Goal: Information Seeking & Learning: Learn about a topic

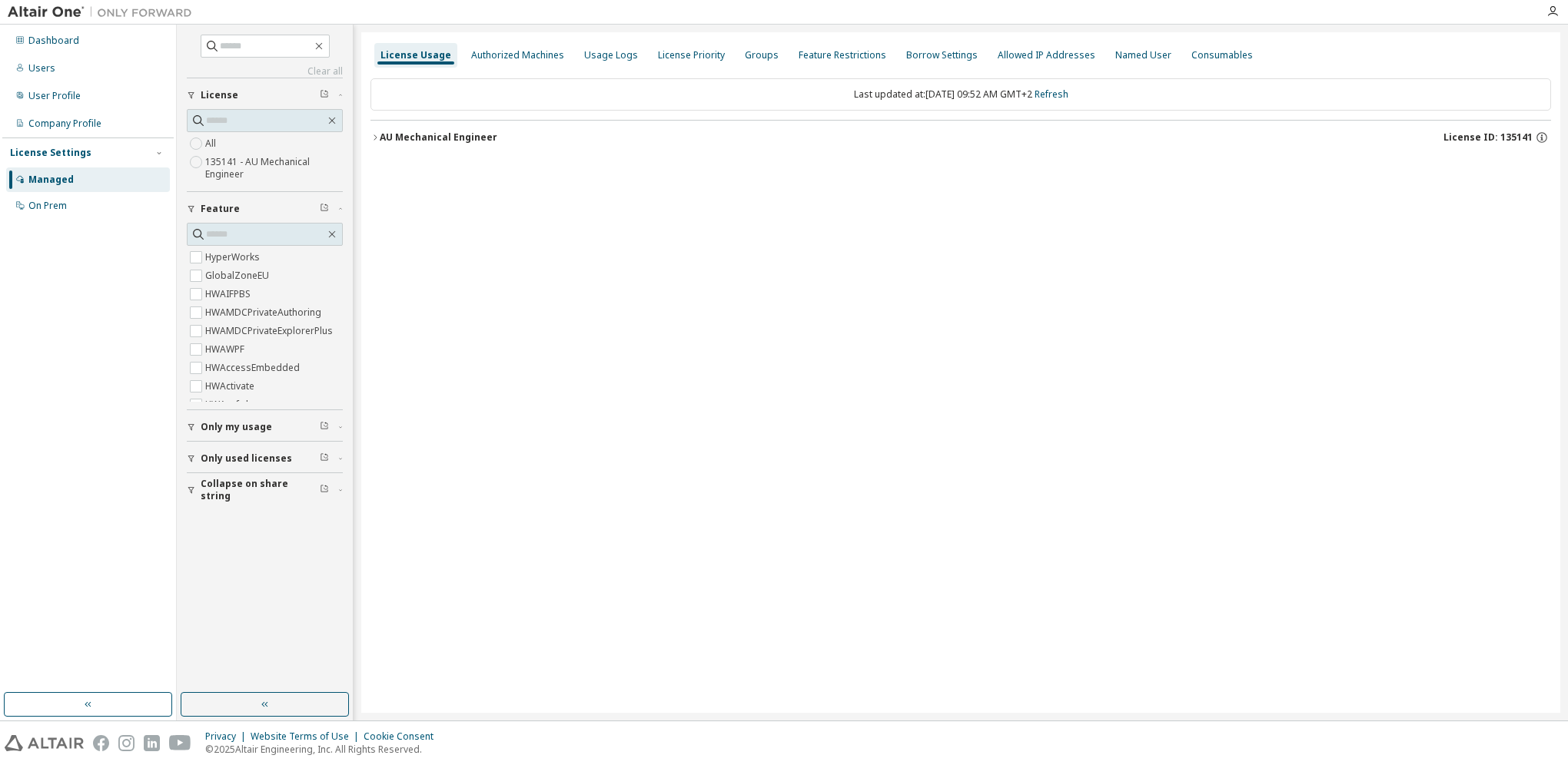
click at [381, 137] on div "AU Mechanical Engineer" at bounding box center [439, 138] width 117 height 13
click at [381, 132] on div "AU Mechanical Engineer" at bounding box center [439, 138] width 117 height 13
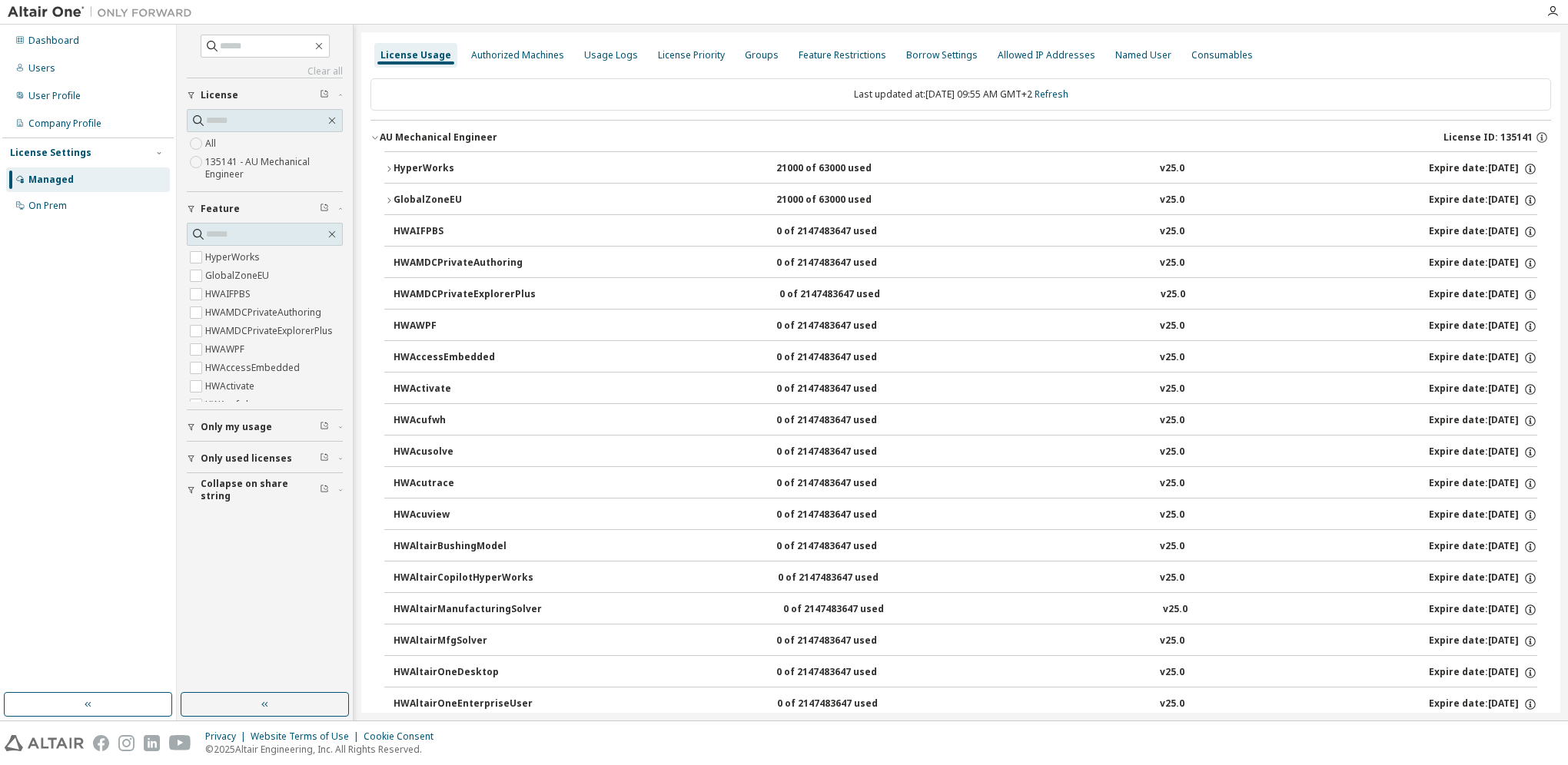
click at [395, 165] on div "HyperWorks" at bounding box center [462, 169] width 139 height 14
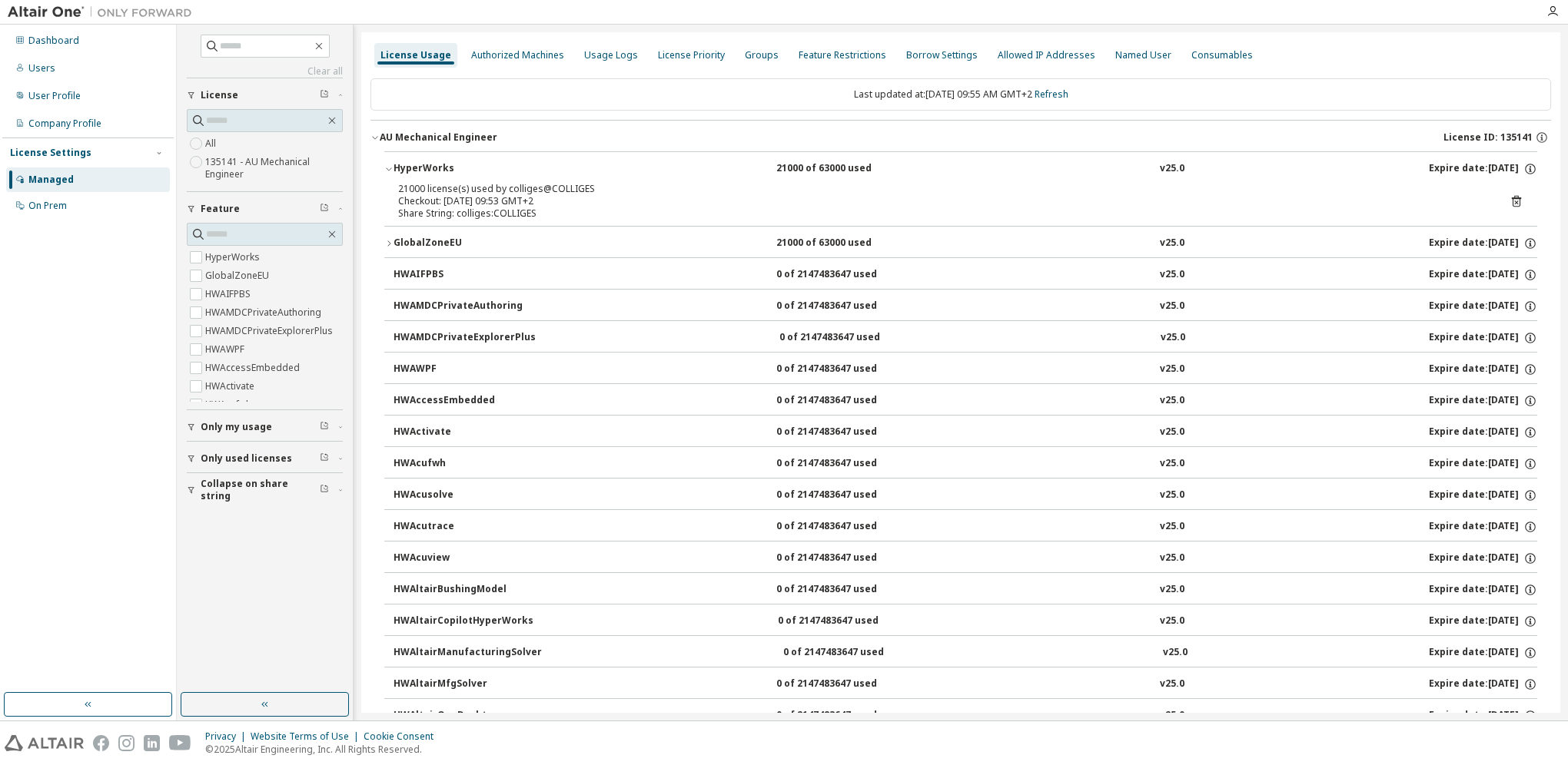
click at [1501, 200] on div "21000 license(s) used by colliges@COLLIGES Checkout: 2025-09-09 09:53 GMT+2 Sha…" at bounding box center [960, 201] width 1125 height 37
click at [1509, 200] on icon at bounding box center [1516, 201] width 14 height 14
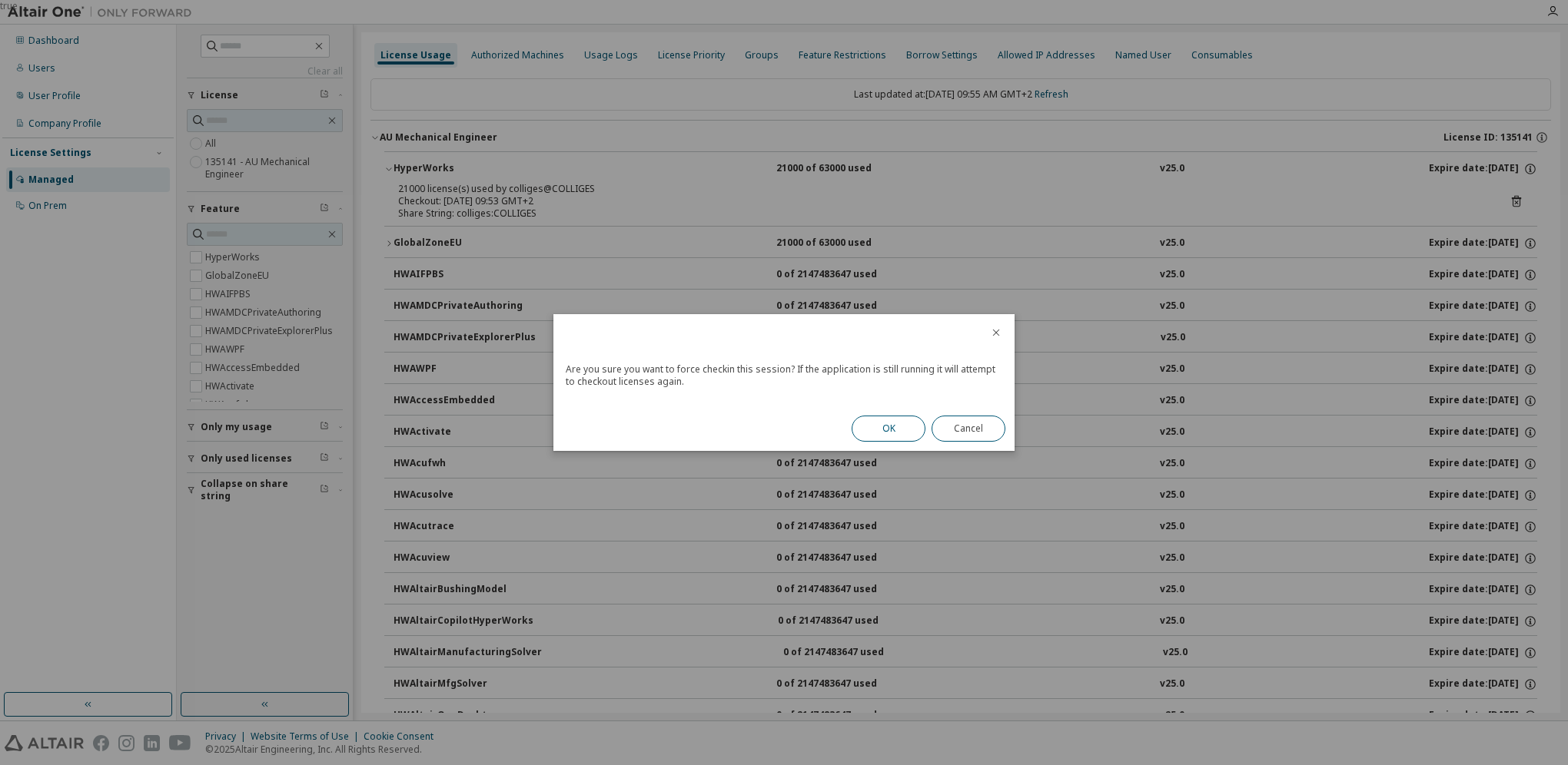
click at [893, 425] on button "OK" at bounding box center [888, 428] width 74 height 26
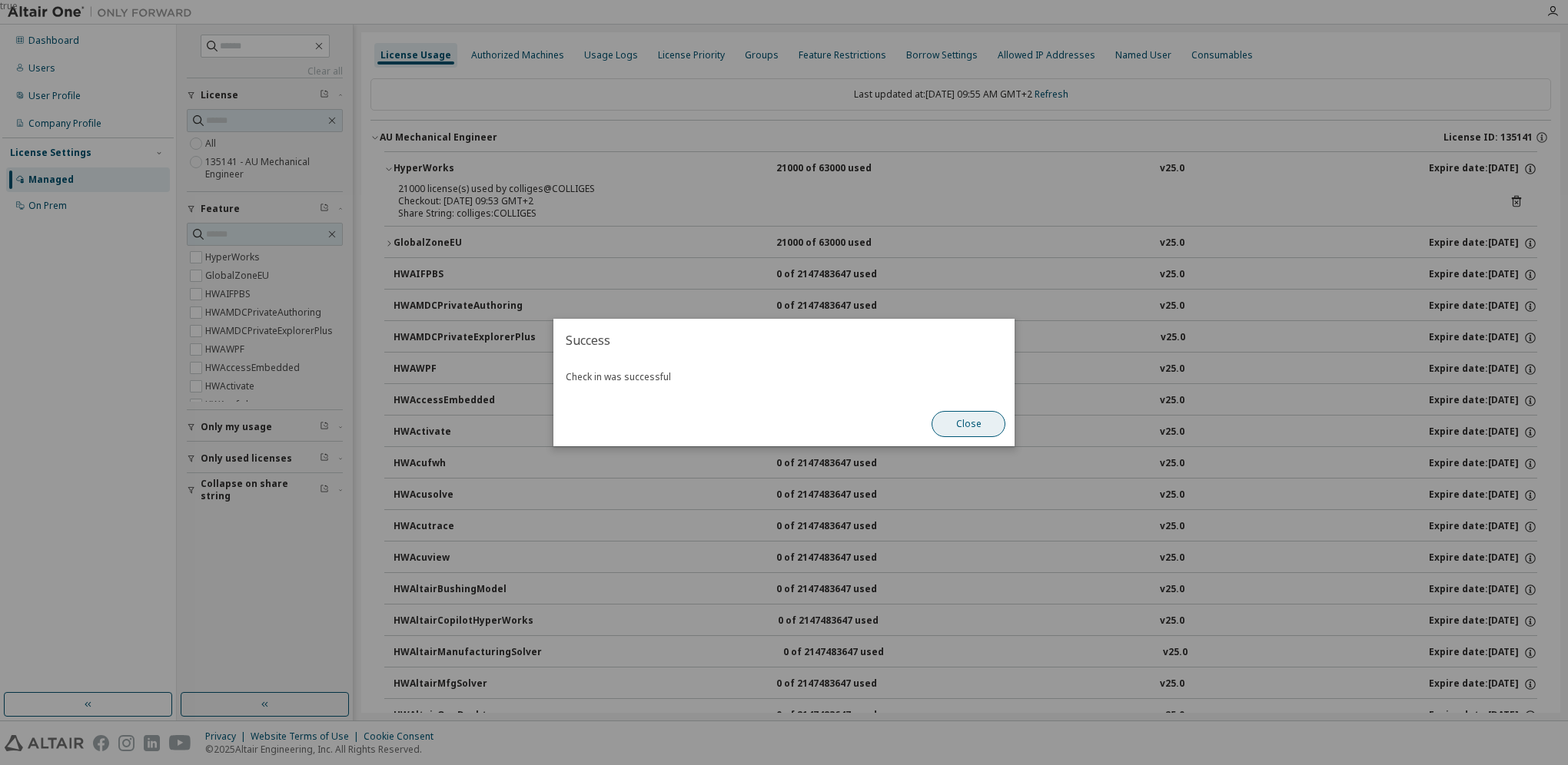
click at [956, 424] on button "Close" at bounding box center [968, 424] width 74 height 26
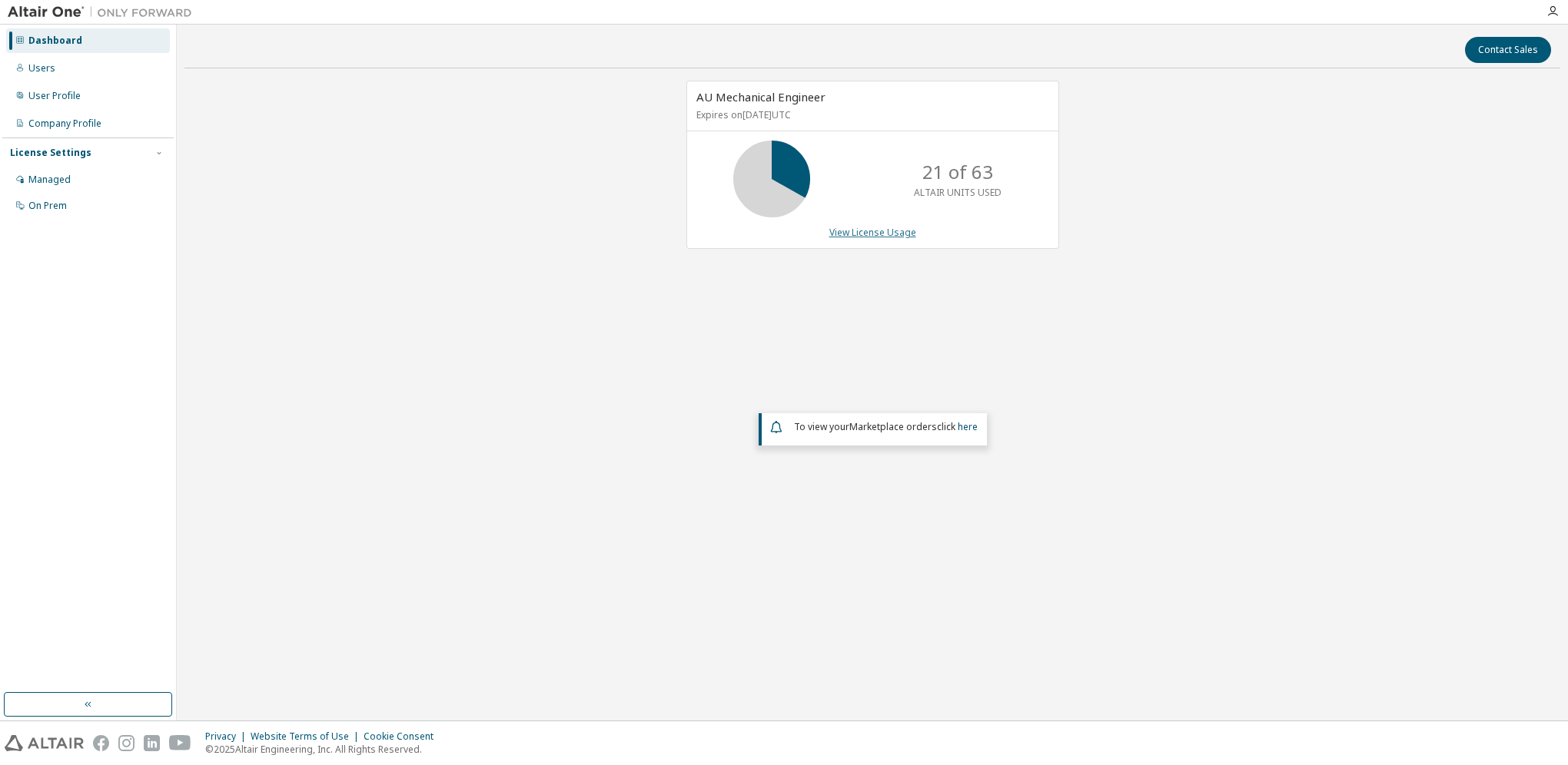
click at [846, 230] on link "View License Usage" at bounding box center [873, 232] width 87 height 13
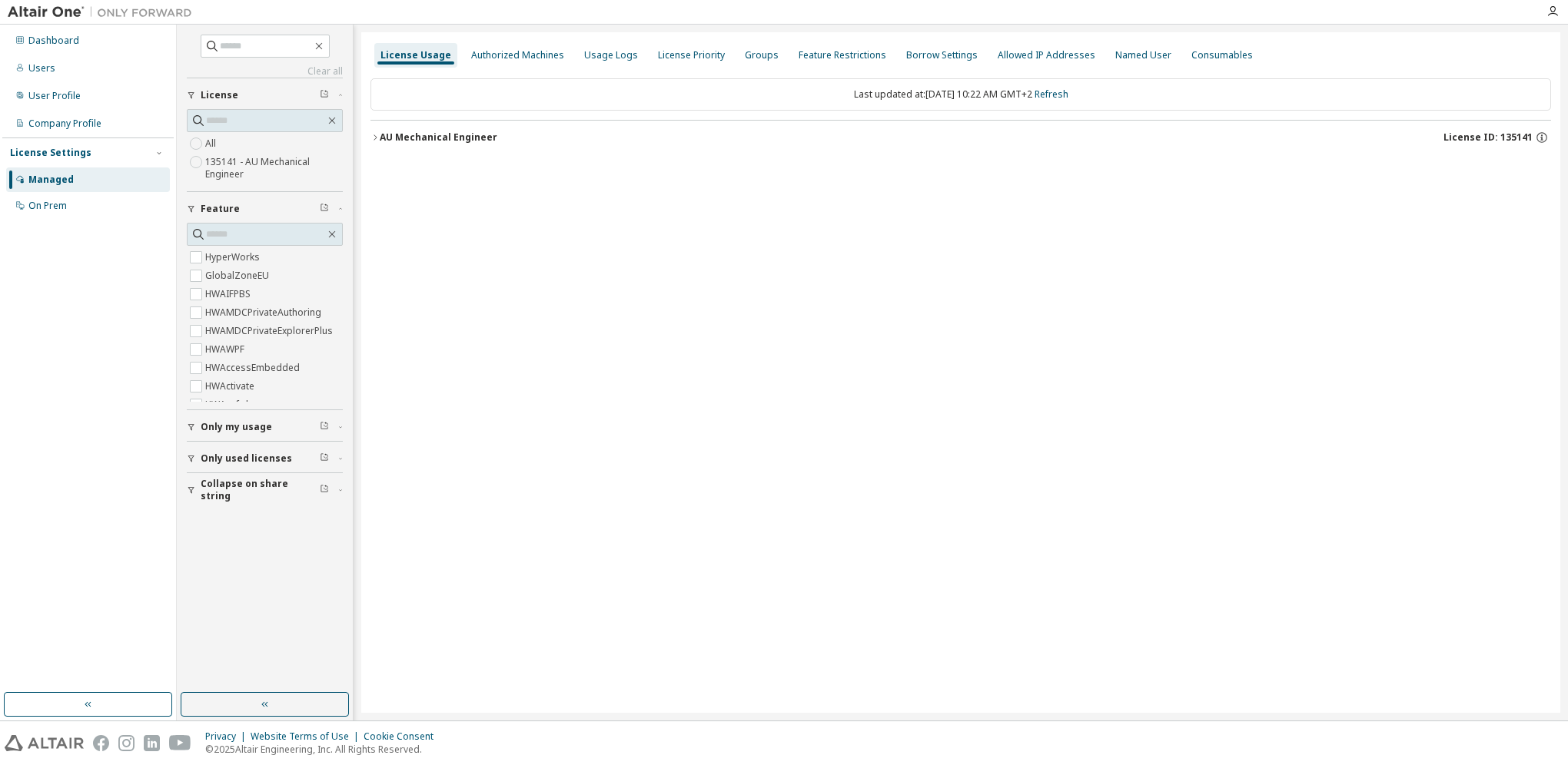
click at [379, 135] on icon "button" at bounding box center [375, 138] width 9 height 9
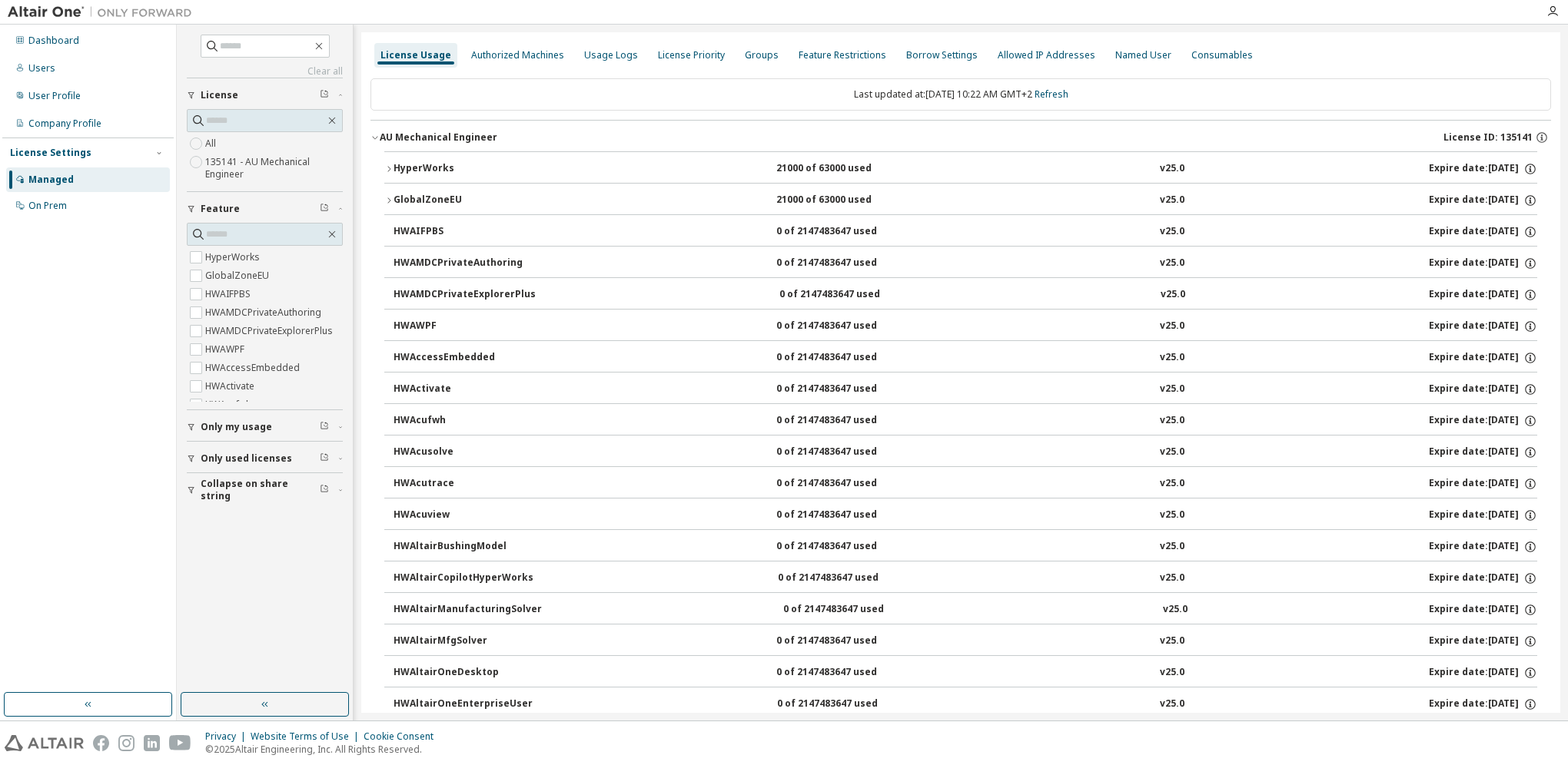
click at [388, 165] on icon "button" at bounding box center [389, 169] width 9 height 9
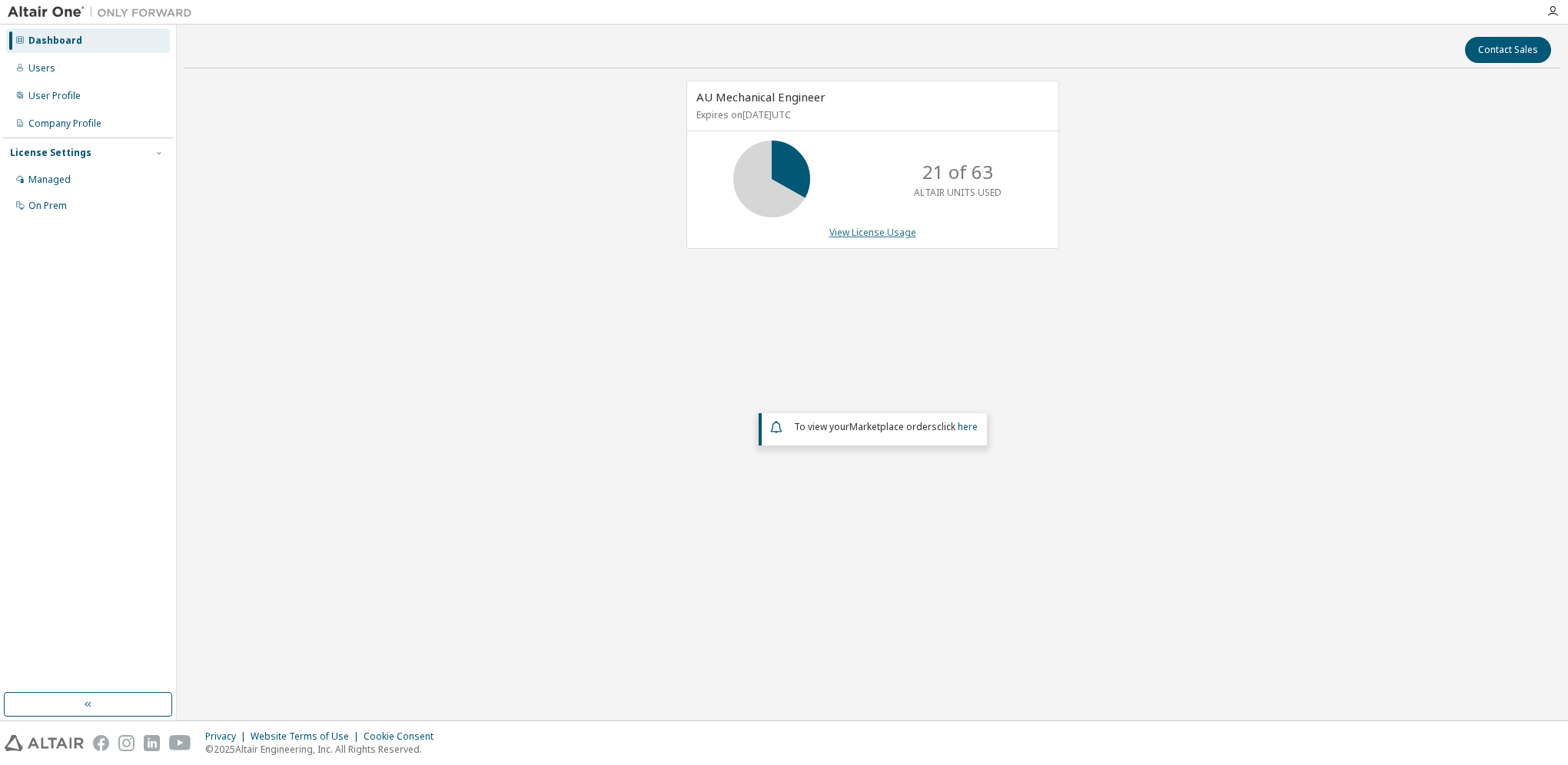
click at [892, 226] on link "View License Usage" at bounding box center [873, 232] width 87 height 13
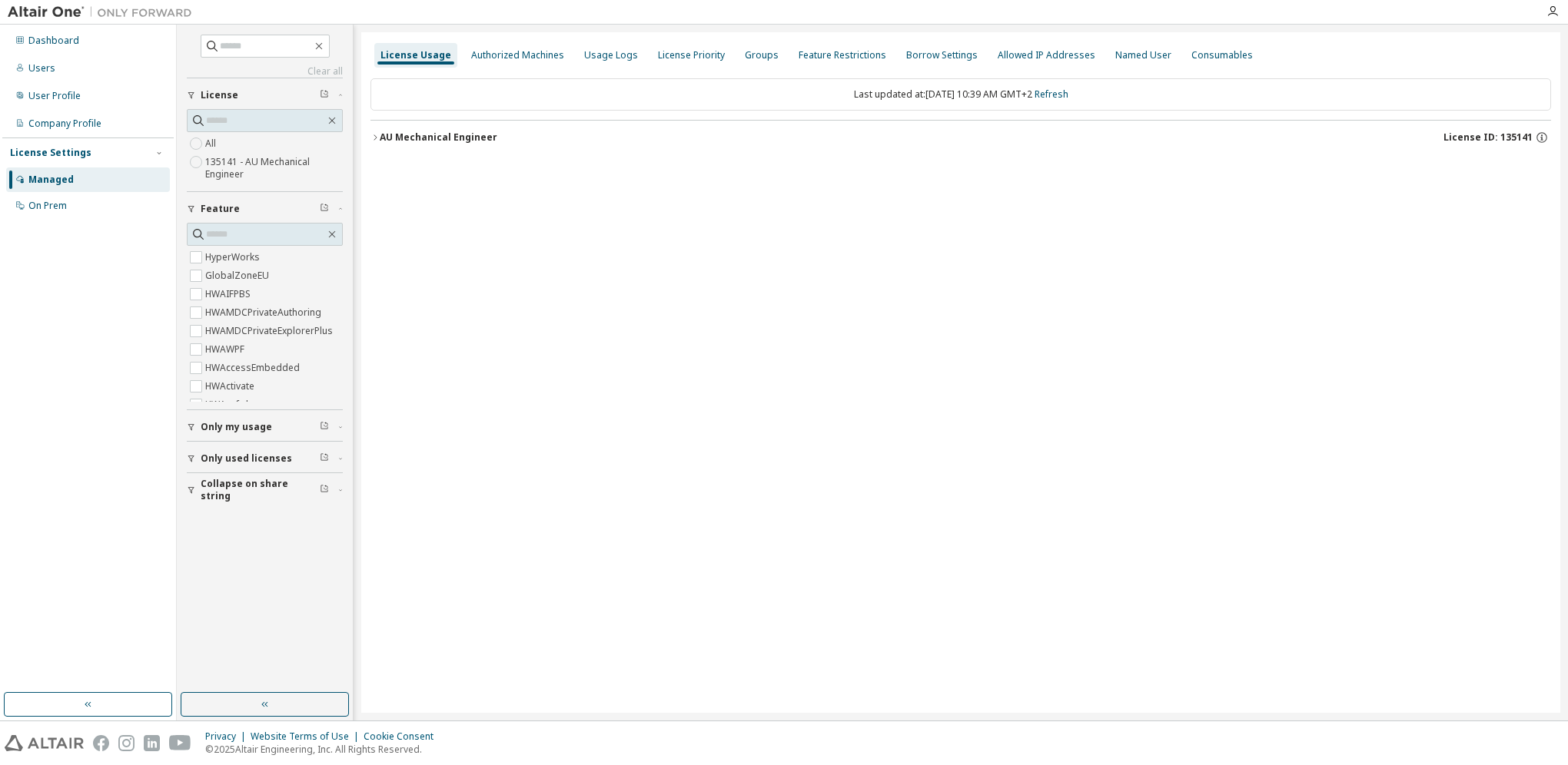
click at [374, 137] on icon "button" at bounding box center [375, 138] width 9 height 9
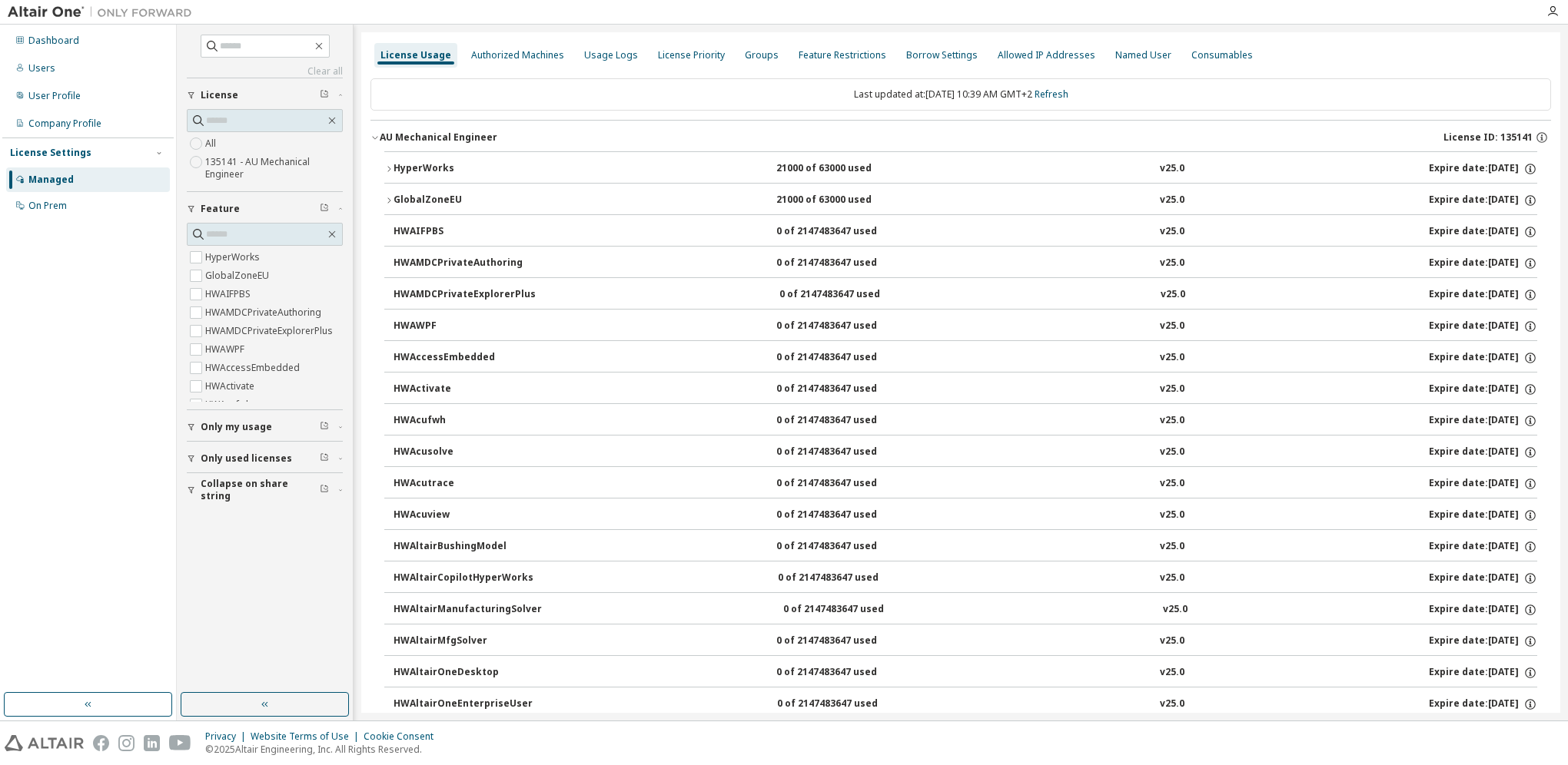
click at [392, 164] on icon "button" at bounding box center [389, 169] width 9 height 9
